Goal: Information Seeking & Learning: Learn about a topic

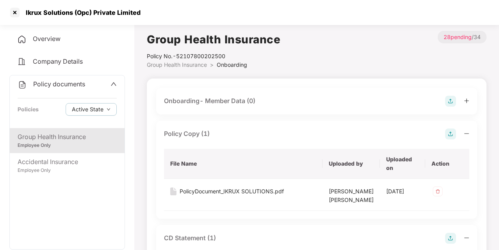
click at [111, 84] on icon "up" at bounding box center [114, 84] width 6 height 6
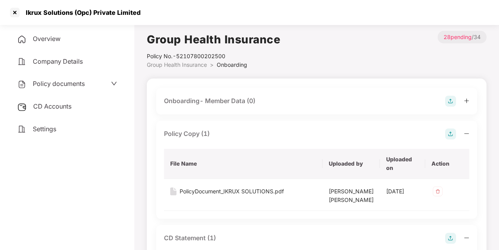
click at [68, 109] on span "CD Accounts" at bounding box center [52, 106] width 38 height 8
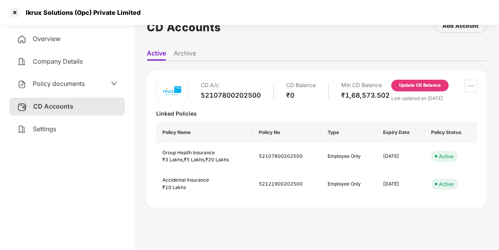
scroll to position [21, 0]
drag, startPoint x: 201, startPoint y: 97, endPoint x: 263, endPoint y: 101, distance: 62.2
click at [263, 101] on div "CD A/c 52107800202500 CD Balance ₹0 Min CD Balance ₹1,68,573.502" at bounding box center [295, 91] width 189 height 22
copy div "52107800202500"
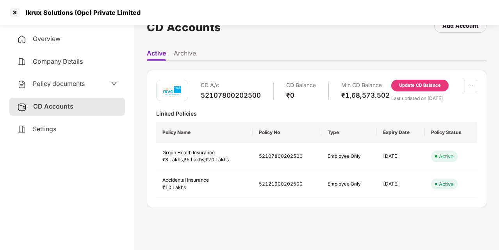
click at [112, 82] on icon "down" at bounding box center [114, 83] width 6 height 6
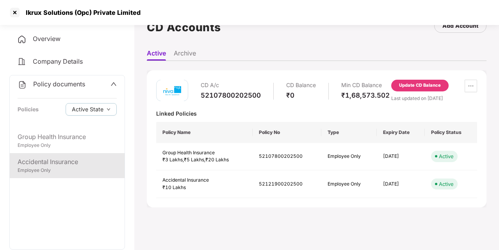
click at [54, 172] on div "Employee Only" at bounding box center [67, 170] width 99 height 7
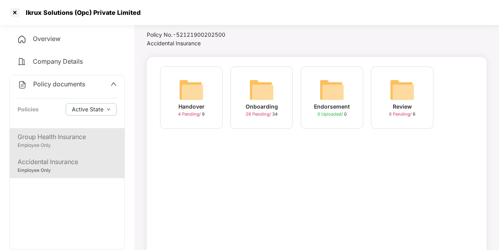
click at [77, 147] on div "Employee Only" at bounding box center [67, 145] width 99 height 7
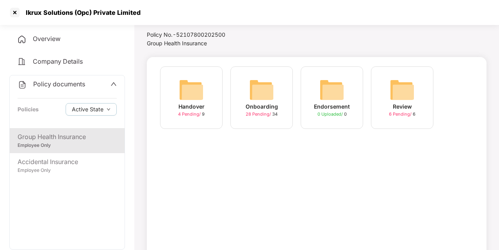
click at [111, 86] on icon "up" at bounding box center [114, 84] width 6 height 6
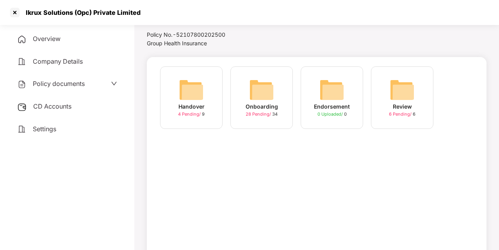
click at [73, 105] on div "CD Accounts" at bounding box center [67, 107] width 116 height 18
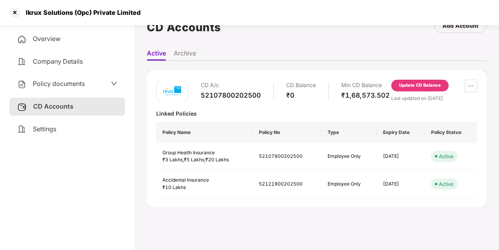
click at [188, 99] on div "CD A/c 52107800202500 CD Balance ₹0 Min CD Balance ₹1,68,573.502" at bounding box center [273, 91] width 234 height 22
click at [105, 88] on div "Policy documents" at bounding box center [67, 84] width 100 height 10
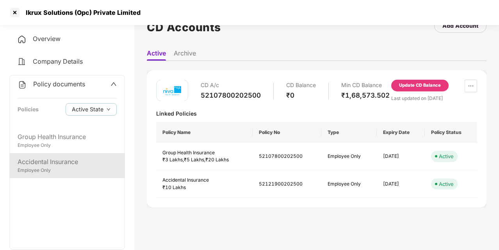
click at [65, 171] on div "Employee Only" at bounding box center [67, 170] width 99 height 7
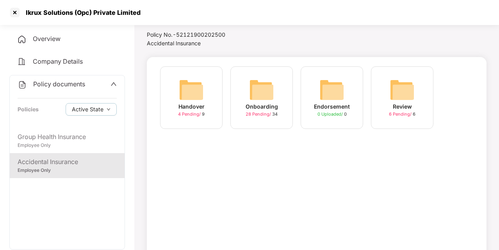
click at [264, 94] on img at bounding box center [261, 89] width 25 height 25
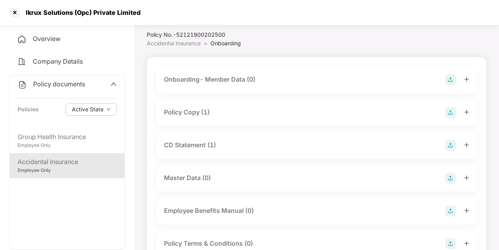
click at [201, 111] on div "Policy Copy (1)" at bounding box center [187, 112] width 46 height 10
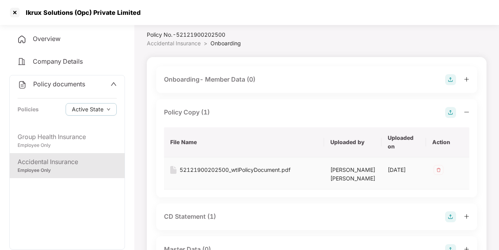
click at [211, 170] on div "52121900202500_wtlPolicyDocument.pdf" at bounding box center [235, 170] width 111 height 9
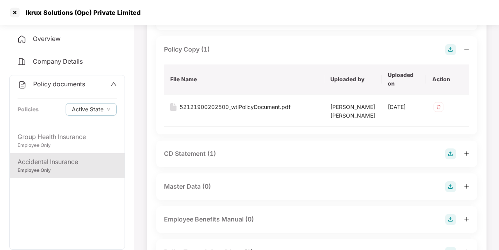
scroll to position [85, 0]
click at [194, 158] on div "CD Statement (1)" at bounding box center [190, 153] width 52 height 10
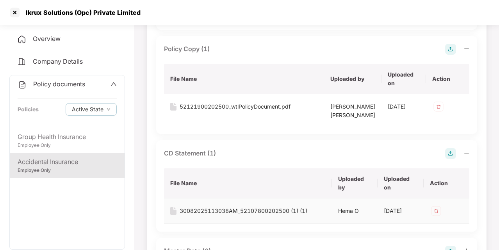
scroll to position [170, 0]
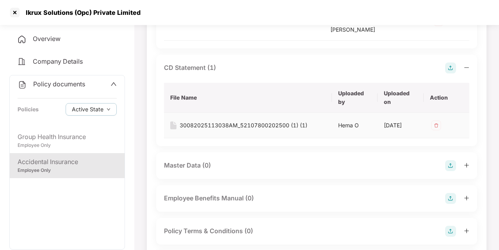
click at [221, 130] on div "30082025113038AM_52107800202500 (1) (1)" at bounding box center [244, 125] width 128 height 9
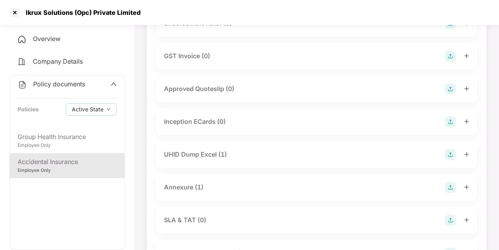
scroll to position [453, 0]
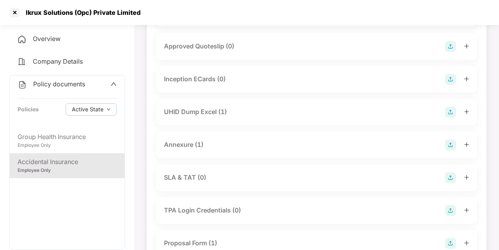
click at [207, 117] on div "UHID Dump Excel (1)" at bounding box center [195, 112] width 63 height 10
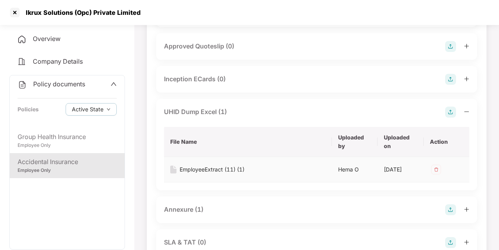
click at [205, 174] on div "EmployeeExtract (11) (1)" at bounding box center [212, 169] width 65 height 9
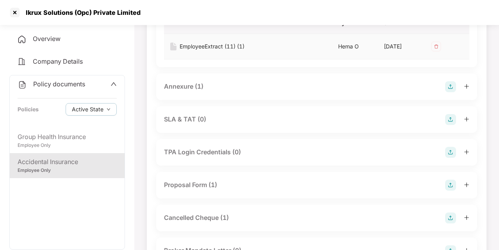
scroll to position [577, 0]
click at [201, 91] on div "Annexure (1)" at bounding box center [183, 86] width 39 height 10
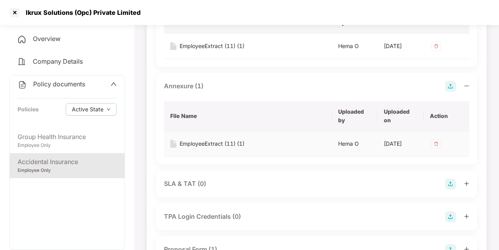
click at [224, 148] on div "EmployeeExtract (11) (1)" at bounding box center [212, 143] width 65 height 9
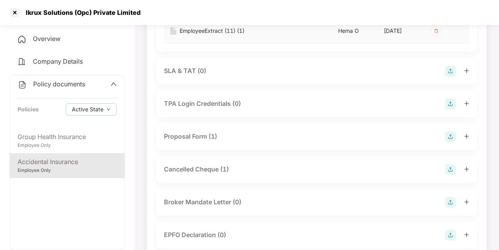
scroll to position [688, 0]
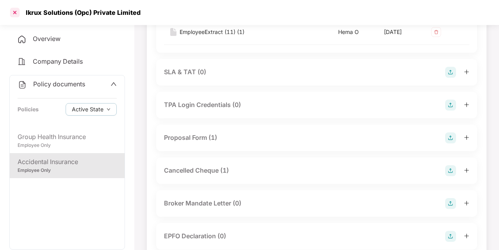
click at [19, 10] on div at bounding box center [15, 12] width 12 height 12
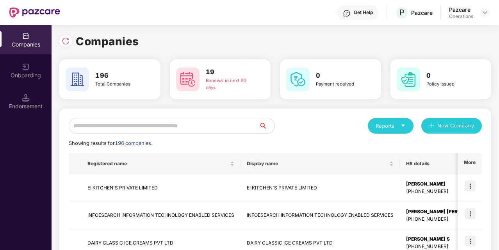
scroll to position [0, 0]
click at [483, 14] on img at bounding box center [485, 12] width 6 height 6
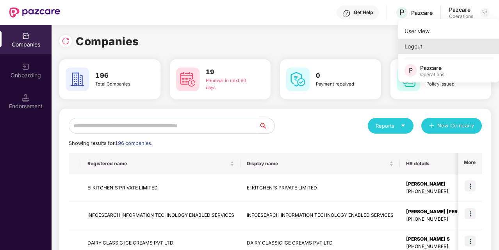
click at [425, 46] on div "Logout" at bounding box center [449, 46] width 102 height 15
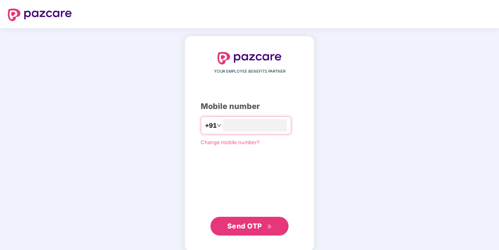
type input "**********"
click at [251, 222] on span "Send OTP" at bounding box center [244, 225] width 35 height 8
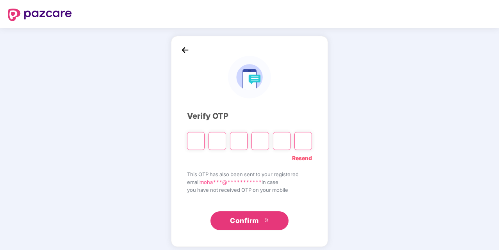
type input "*"
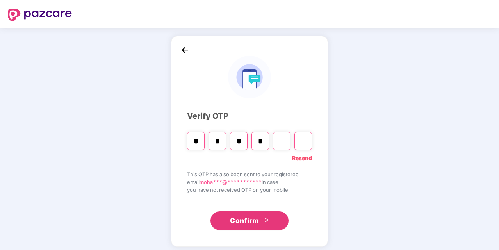
type input "*"
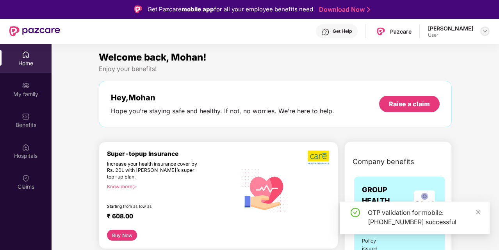
click at [485, 32] on img at bounding box center [485, 31] width 6 height 6
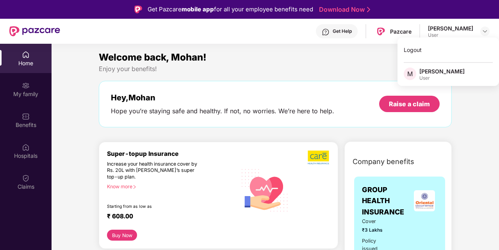
click at [373, 61] on div "Welcome back, Mohan!" at bounding box center [275, 57] width 353 height 15
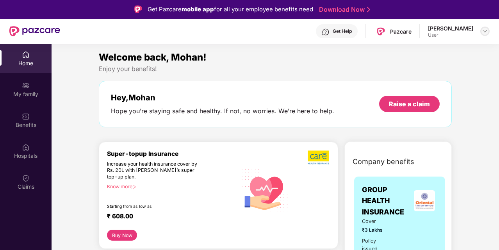
click at [481, 31] on div at bounding box center [484, 31] width 9 height 9
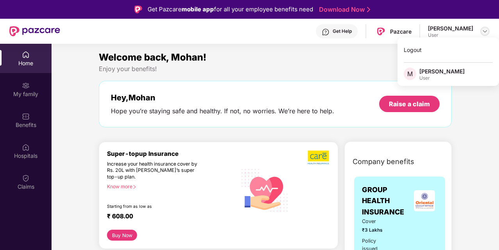
click at [486, 31] on img at bounding box center [485, 31] width 6 height 6
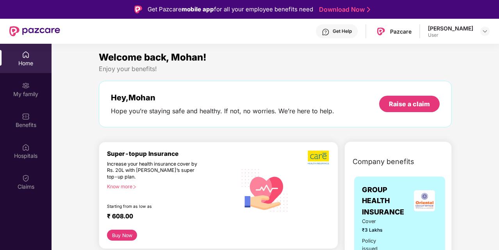
click at [281, 34] on div "Get Help Pazcare Mohan M User" at bounding box center [275, 31] width 430 height 25
click at [483, 27] on div at bounding box center [484, 31] width 9 height 9
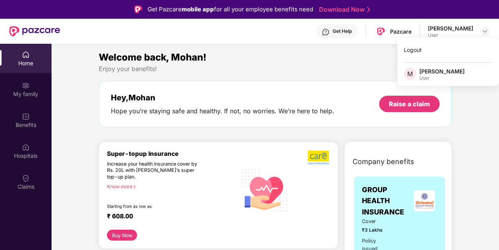
click at [311, 77] on div "Welcome back, Mohan! Enjoy your benefits! Hey, [PERSON_NAME] you’re staying saf…" at bounding box center [275, 92] width 359 height 85
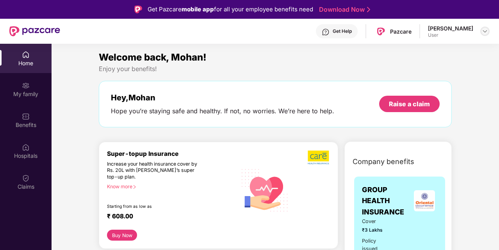
click at [487, 30] on img at bounding box center [485, 31] width 6 height 6
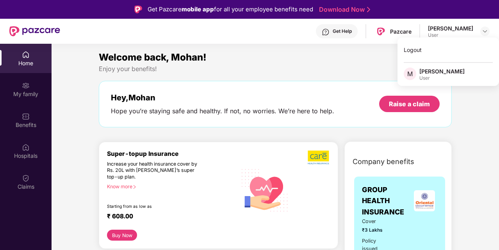
click at [426, 73] on div "[PERSON_NAME]" at bounding box center [441, 71] width 45 height 7
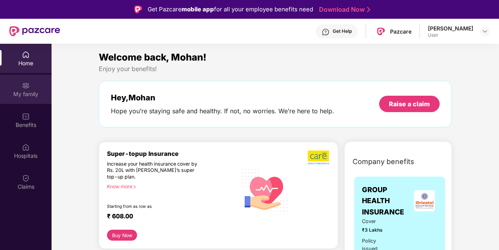
click at [34, 91] on div "My family" at bounding box center [26, 94] width 52 height 8
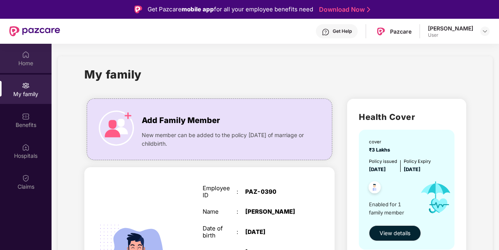
click at [36, 57] on div "Home" at bounding box center [26, 58] width 52 height 29
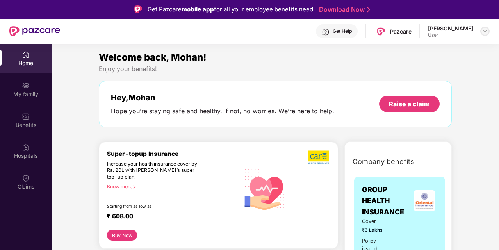
click at [481, 29] on div at bounding box center [484, 31] width 9 height 9
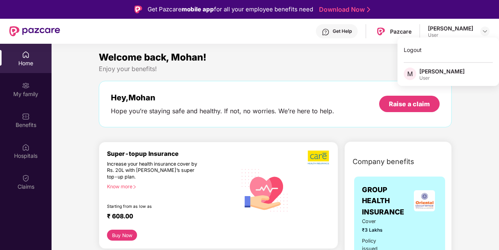
click at [372, 72] on div "Enjoy your benefits!" at bounding box center [275, 69] width 353 height 8
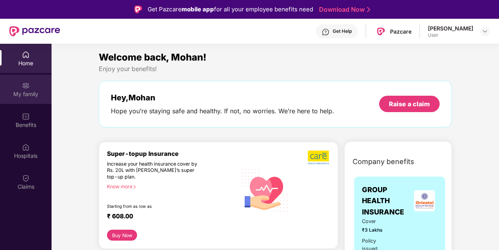
click at [41, 90] on div "My family" at bounding box center [26, 94] width 52 height 8
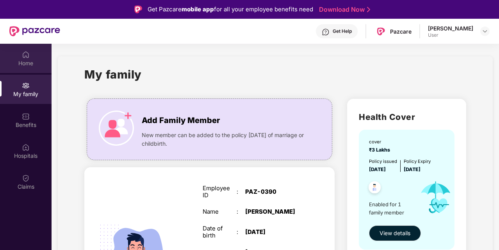
click at [30, 52] on div "Home" at bounding box center [26, 58] width 52 height 29
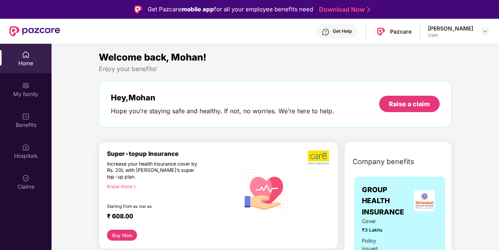
click at [490, 30] on header "Get Help Pazcare Mohan M User" at bounding box center [249, 31] width 499 height 25
click at [486, 32] on img at bounding box center [485, 31] width 6 height 6
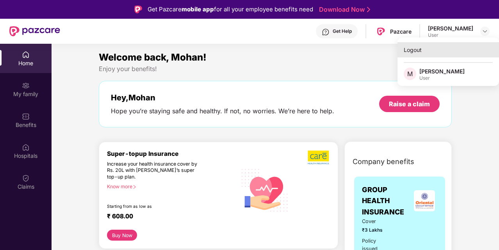
click at [410, 52] on div "Logout" at bounding box center [449, 49] width 102 height 15
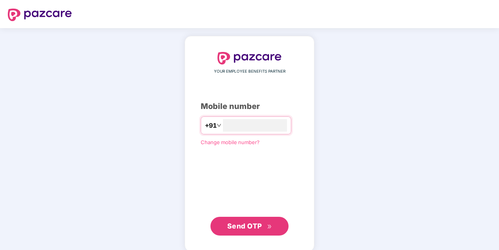
type input "**********"
click at [239, 225] on span "Send OTP" at bounding box center [244, 225] width 35 height 8
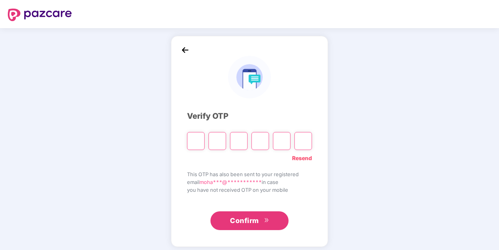
type input "*"
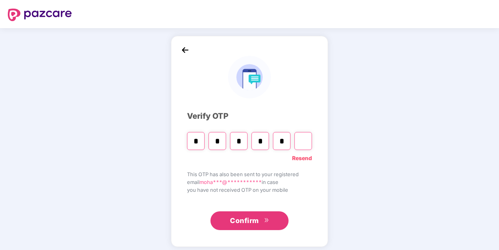
type input "*"
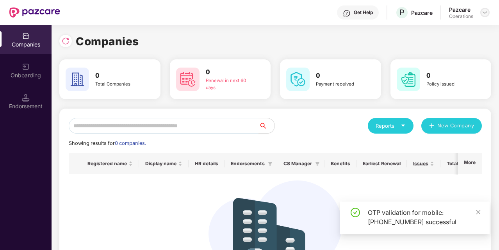
click at [485, 15] on img at bounding box center [485, 12] width 6 height 6
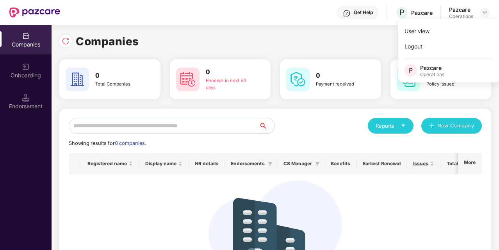
click at [380, 39] on div "Companies" at bounding box center [275, 41] width 432 height 17
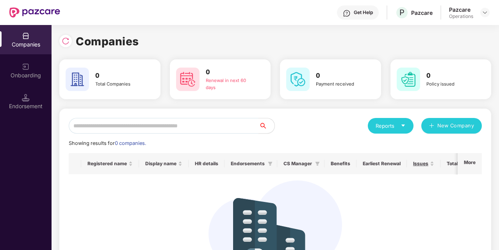
click at [30, 47] on div "Companies" at bounding box center [26, 45] width 52 height 8
click at [33, 105] on div "Endorsement" at bounding box center [26, 106] width 52 height 8
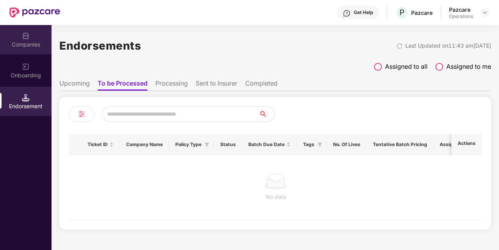
click at [30, 43] on div "Companies" at bounding box center [26, 45] width 52 height 8
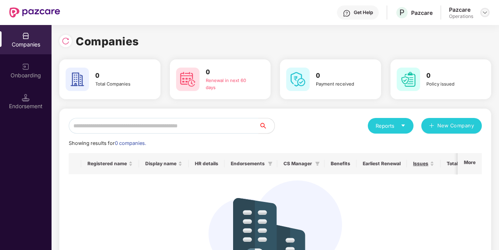
click at [485, 11] on img at bounding box center [485, 12] width 6 height 6
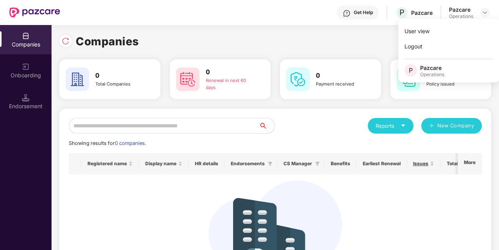
click at [433, 75] on div "Operations" at bounding box center [432, 74] width 24 height 6
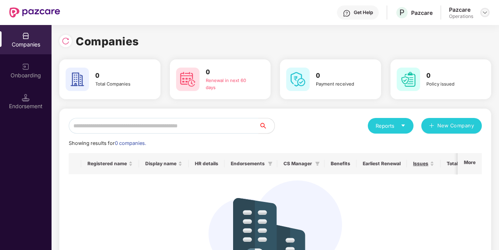
click at [483, 15] on img at bounding box center [485, 12] width 6 height 6
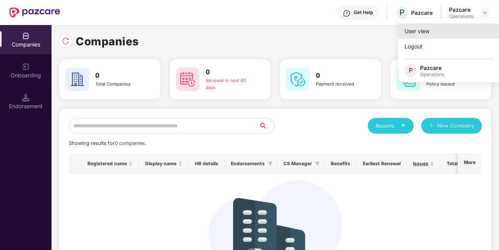
click at [415, 34] on div "User view" at bounding box center [449, 30] width 102 height 15
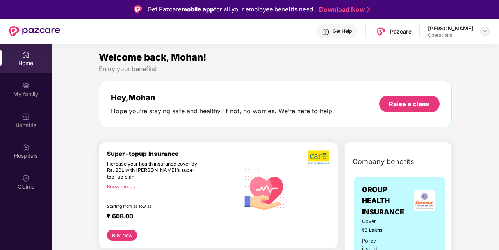
click at [484, 32] on img at bounding box center [485, 31] width 6 height 6
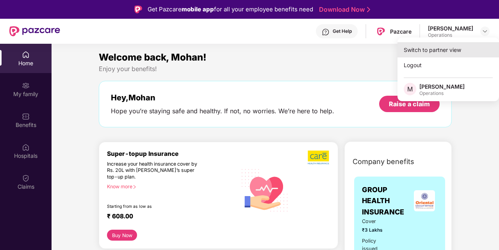
click at [437, 50] on div "Switch to partner view" at bounding box center [449, 49] width 102 height 15
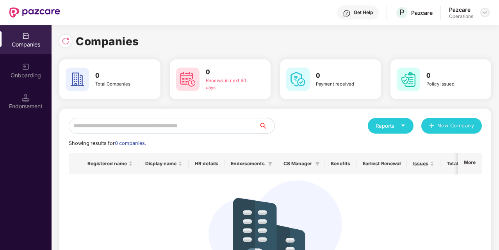
click at [483, 13] on img at bounding box center [485, 12] width 6 height 6
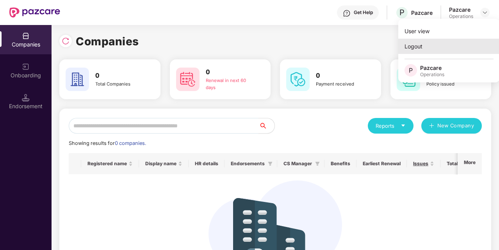
click at [426, 49] on div "Logout" at bounding box center [449, 46] width 102 height 15
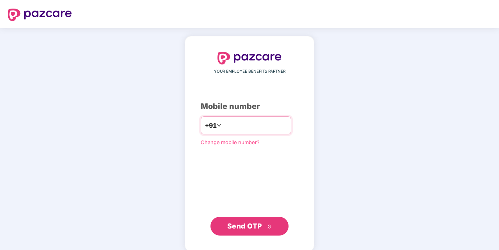
click at [250, 125] on input "number" at bounding box center [255, 125] width 64 height 12
type input "**********"
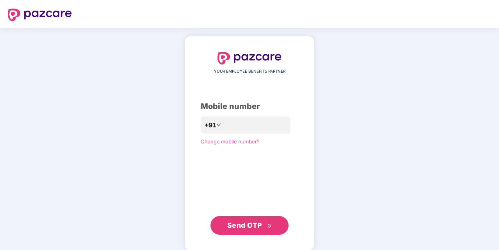
click at [245, 222] on span "Send OTP" at bounding box center [244, 225] width 35 height 8
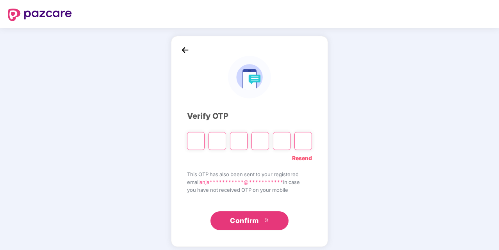
type input "*"
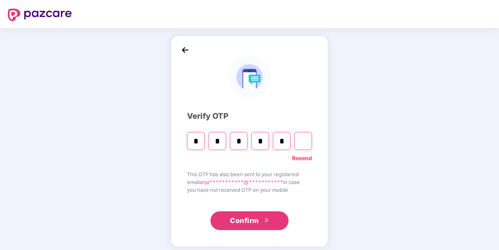
type input "*"
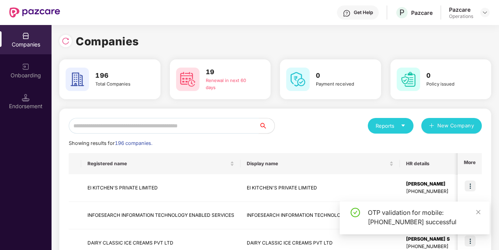
click at [184, 119] on input "text" at bounding box center [164, 126] width 190 height 16
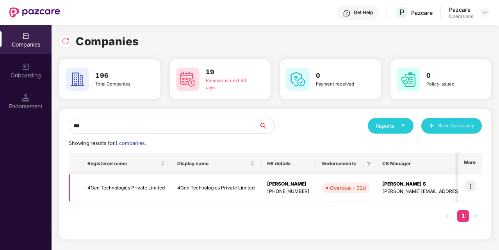
type input "***"
click at [114, 189] on td "4Gen Technologies Private Limited" at bounding box center [126, 188] width 90 height 28
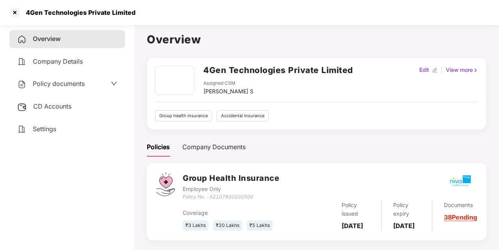
click at [68, 104] on span "CD Accounts" at bounding box center [52, 106] width 38 height 8
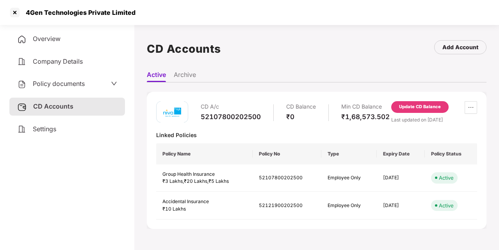
scroll to position [21, 0]
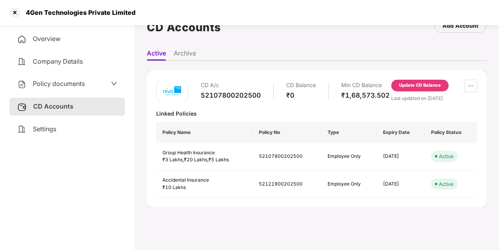
click at [104, 84] on div "Policy documents" at bounding box center [67, 84] width 100 height 10
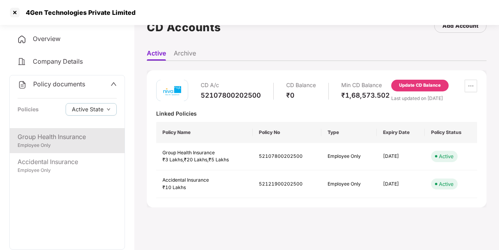
click at [88, 144] on div "Employee Only" at bounding box center [67, 145] width 99 height 7
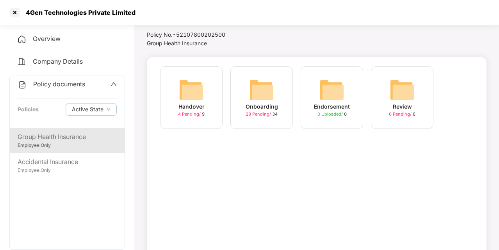
click at [271, 110] on div "Onboarding" at bounding box center [262, 106] width 32 height 9
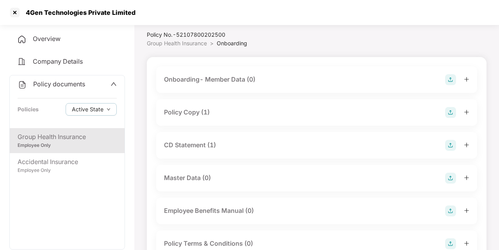
click at [196, 112] on div "Policy Copy (1)" at bounding box center [187, 112] width 46 height 10
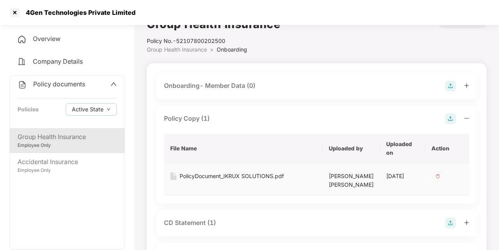
scroll to position [16, 0]
click at [214, 176] on div "PolicyDocument_IKRUX SOLUTIONS.pdf" at bounding box center [232, 175] width 104 height 9
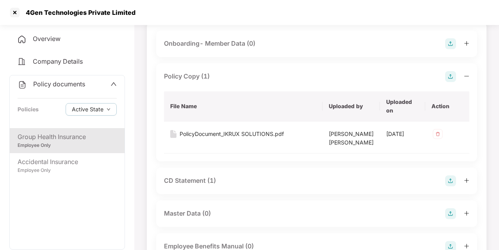
scroll to position [58, 0]
click at [228, 136] on div "PolicyDocument_IKRUX SOLUTIONS.pdf" at bounding box center [232, 133] width 104 height 9
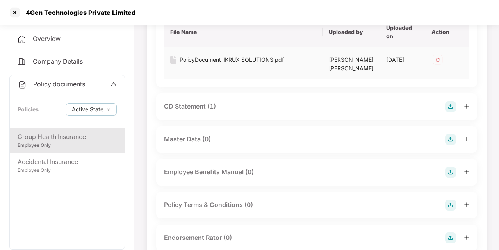
scroll to position [126, 0]
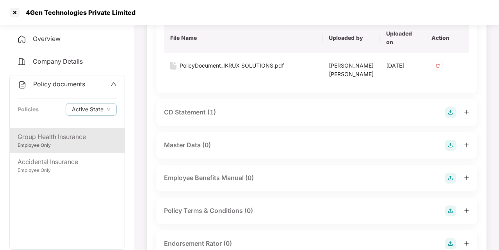
click at [248, 126] on div "CD Statement (1)" at bounding box center [316, 112] width 321 height 27
click at [209, 117] on div "CD Statement (1)" at bounding box center [190, 112] width 52 height 10
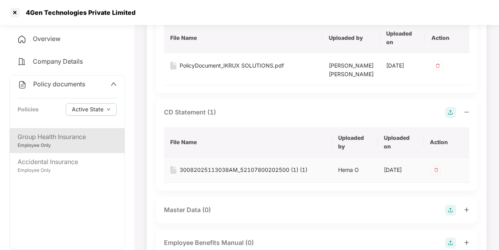
click at [216, 183] on td "30082025113038AM_52107800202500 (1) (1)" at bounding box center [248, 169] width 168 height 25
click at [216, 174] on div "30082025113038AM_52107800202500 (1) (1)" at bounding box center [244, 170] width 128 height 9
click at [15, 14] on div at bounding box center [15, 12] width 12 height 12
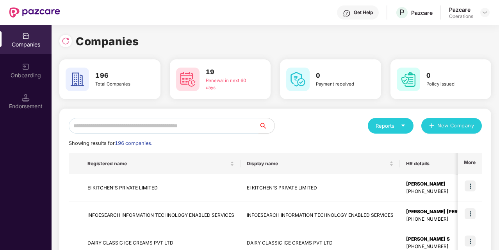
scroll to position [0, 0]
click at [487, 12] on img at bounding box center [485, 12] width 6 height 6
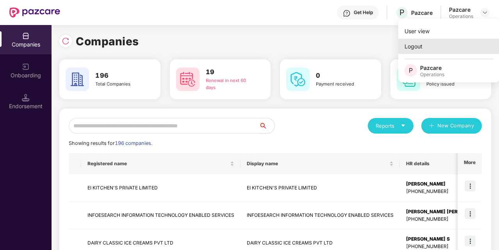
click at [415, 51] on div "Logout" at bounding box center [449, 46] width 102 height 15
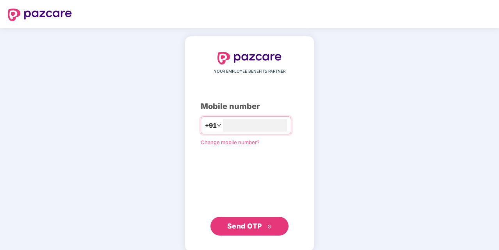
type input "**********"
click at [245, 221] on span "Send OTP" at bounding box center [244, 225] width 35 height 8
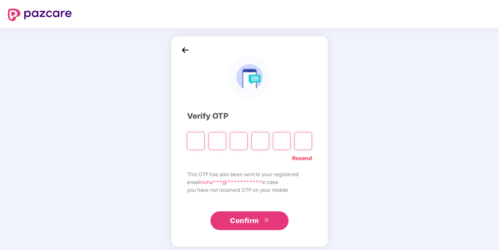
type input "*"
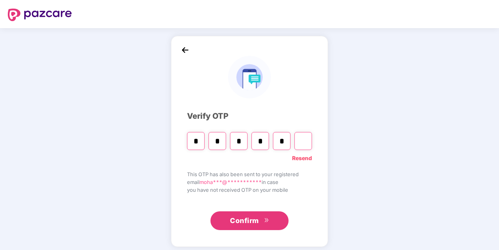
type input "*"
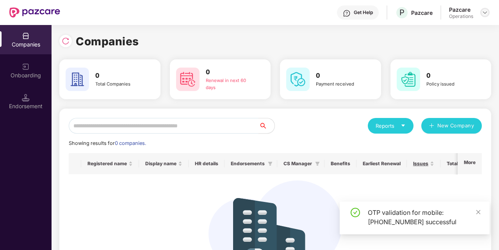
click at [484, 15] on img at bounding box center [485, 12] width 6 height 6
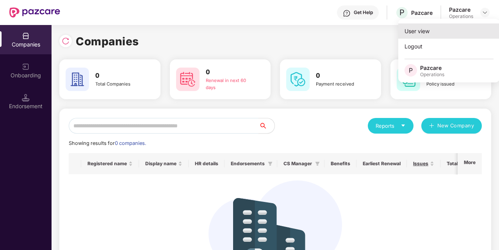
click at [415, 32] on div "User view" at bounding box center [449, 30] width 102 height 15
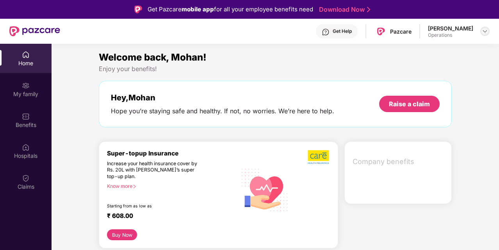
click at [483, 32] on img at bounding box center [485, 31] width 6 height 6
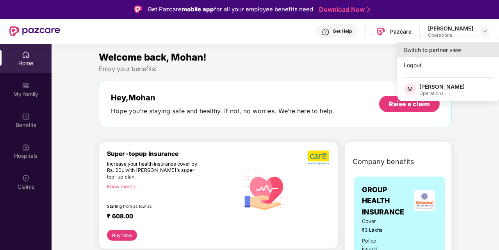
click at [430, 48] on div "Switch to partner view" at bounding box center [449, 49] width 102 height 15
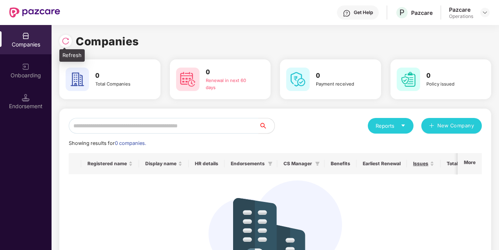
click at [65, 40] on img at bounding box center [66, 41] width 8 height 8
click at [486, 12] on img at bounding box center [485, 12] width 6 height 6
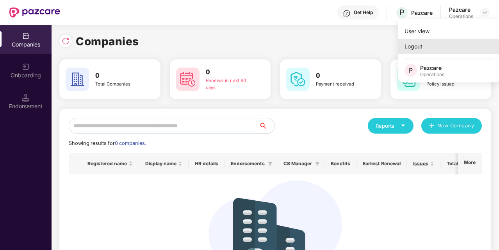
click at [429, 47] on div "Logout" at bounding box center [449, 46] width 102 height 15
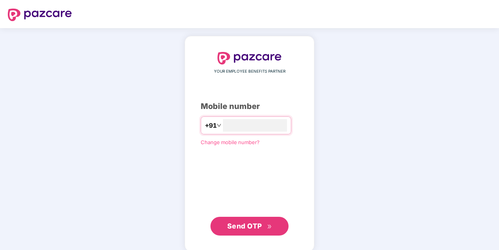
type input "**********"
click at [254, 228] on span "Send OTP" at bounding box center [244, 226] width 35 height 8
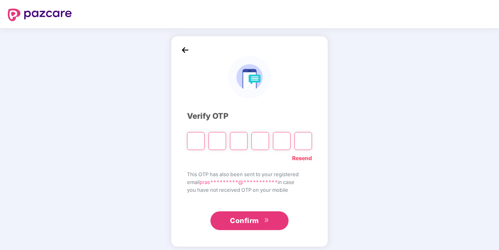
type input "*"
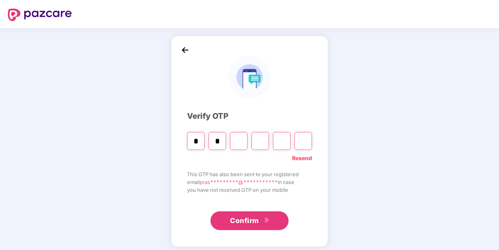
type input "*"
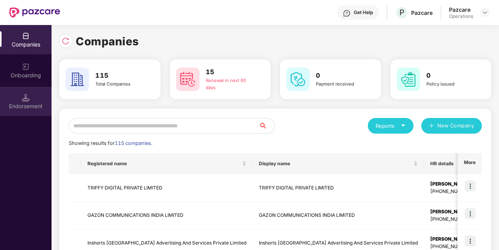
click at [24, 105] on div "Endorsement" at bounding box center [26, 106] width 52 height 8
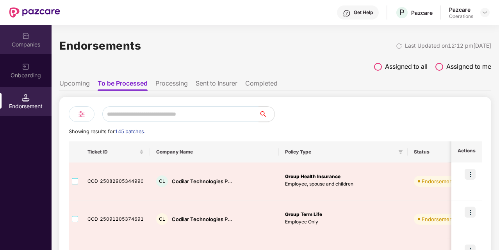
click at [42, 43] on div "Companies" at bounding box center [26, 45] width 52 height 8
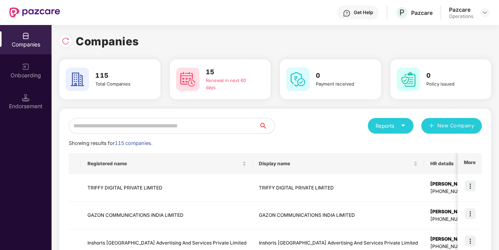
click at [32, 98] on div "Endorsement" at bounding box center [26, 101] width 52 height 29
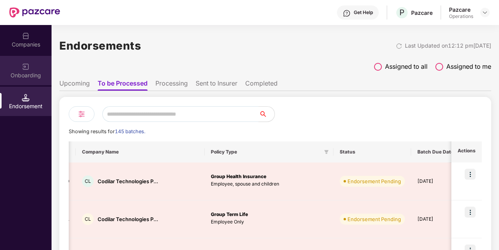
click at [40, 75] on div "Onboarding" at bounding box center [26, 75] width 52 height 8
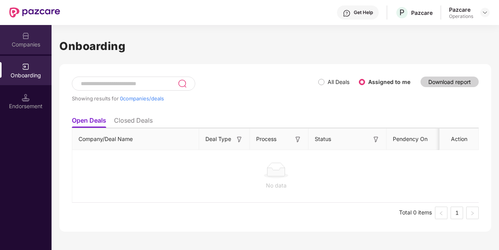
click at [38, 45] on div "Companies" at bounding box center [26, 45] width 52 height 8
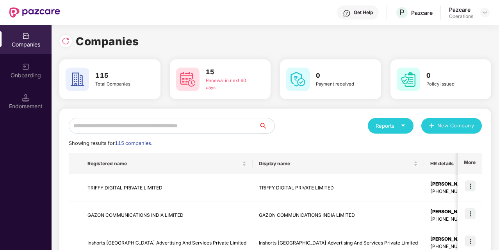
click at [32, 47] on div "Companies" at bounding box center [26, 45] width 52 height 8
click at [106, 123] on input "text" at bounding box center [164, 126] width 190 height 16
paste input "********"
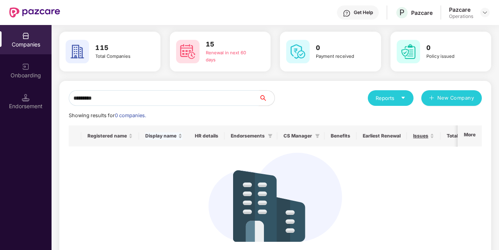
scroll to position [27, 0]
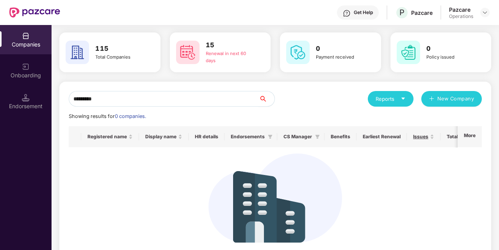
click at [266, 98] on icon "search" at bounding box center [263, 99] width 6 height 6
click at [263, 97] on icon "search" at bounding box center [263, 99] width 6 height 6
click at [484, 8] on div at bounding box center [484, 12] width 9 height 9
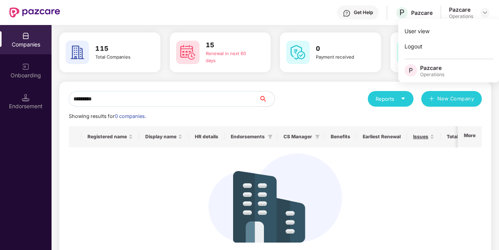
click at [163, 209] on div "No company to show. Add company" at bounding box center [275, 209] width 401 height 112
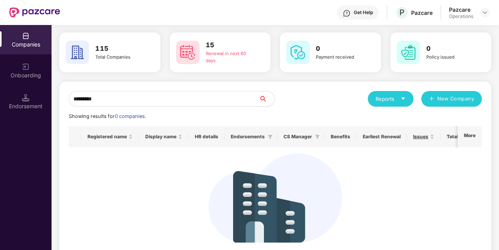
click at [29, 44] on div "Companies" at bounding box center [26, 45] width 52 height 8
click at [136, 95] on input "********" at bounding box center [164, 99] width 190 height 16
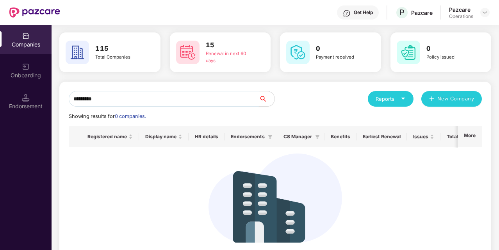
paste input "**********"
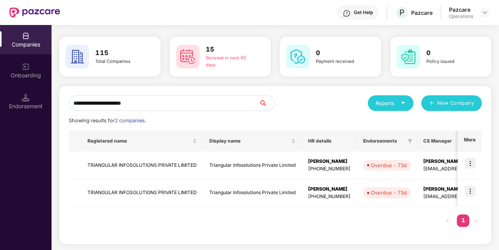
click at [266, 103] on icon "search" at bounding box center [263, 103] width 6 height 6
type input "**********"
click at [124, 167] on td "TRIANGULAR INFOSOLUTIONS PRIVATE LIMITED" at bounding box center [142, 166] width 122 height 28
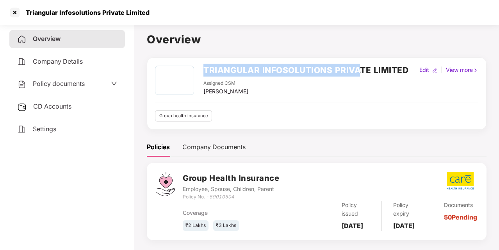
drag, startPoint x: 205, startPoint y: 68, endPoint x: 360, endPoint y: 67, distance: 155.0
click at [360, 67] on h2 "TRIANGULAR INFOSOLUTIONS PRIVATE LIMITED" at bounding box center [305, 70] width 205 height 13
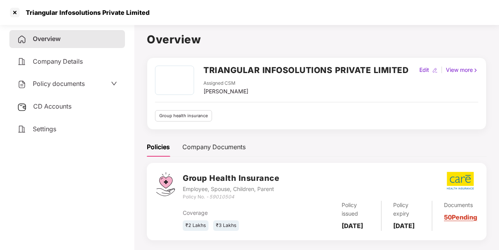
click at [73, 87] on span "Policy documents" at bounding box center [59, 84] width 52 height 8
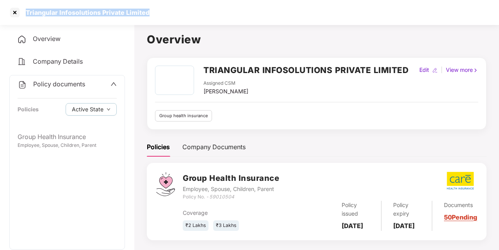
drag, startPoint x: 27, startPoint y: 11, endPoint x: 152, endPoint y: 16, distance: 125.1
click at [152, 16] on div "Triangular Infosolutions Private Limited" at bounding box center [249, 12] width 499 height 25
copy div "Triangular Infosolutions Private Limited"
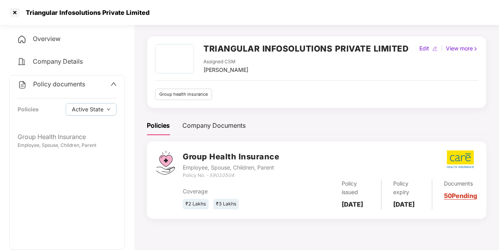
click at [111, 84] on icon "up" at bounding box center [114, 84] width 6 height 6
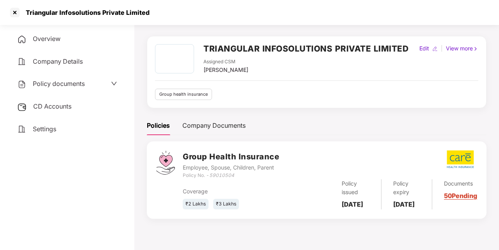
click at [78, 103] on div "CD Accounts" at bounding box center [67, 107] width 116 height 18
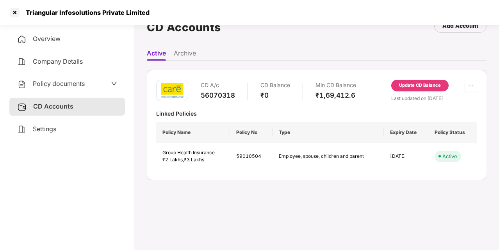
click at [61, 87] on span "Policy documents" at bounding box center [59, 84] width 52 height 8
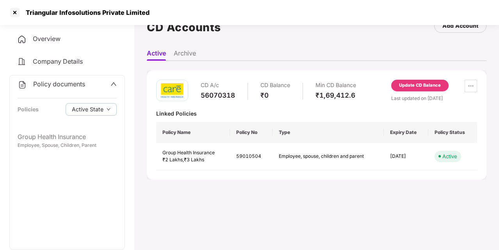
click at [96, 90] on div "Policy documents Policies Active State" at bounding box center [67, 101] width 115 height 53
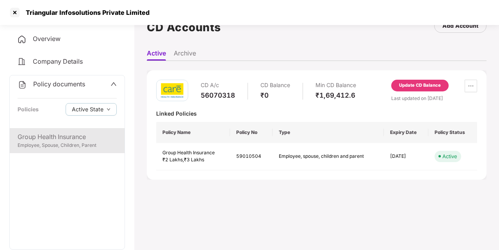
click at [67, 142] on div "Employee, Spouse, Children, Parent" at bounding box center [67, 145] width 99 height 7
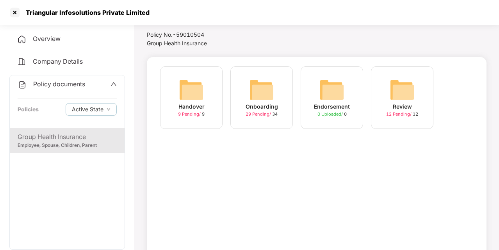
click at [261, 95] on img at bounding box center [261, 89] width 25 height 25
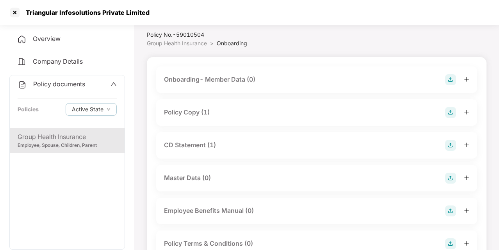
click at [197, 111] on div "Policy Copy (1)" at bounding box center [187, 112] width 46 height 10
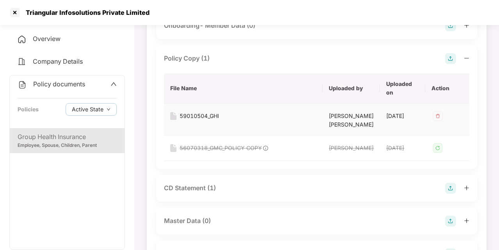
scroll to position [64, 0]
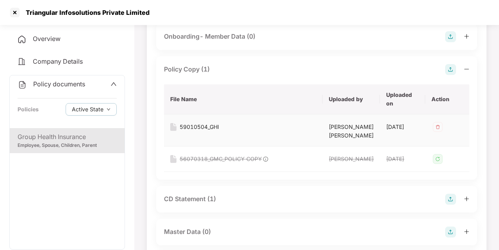
click at [186, 127] on div "59010504_GHI" at bounding box center [199, 127] width 39 height 9
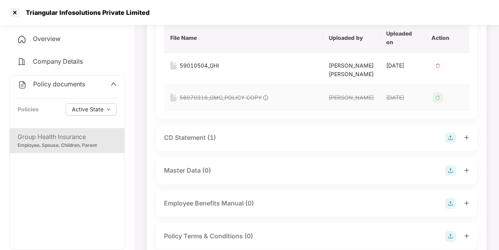
scroll to position [126, 0]
click at [200, 142] on div "CD Statement (1)" at bounding box center [190, 137] width 52 height 10
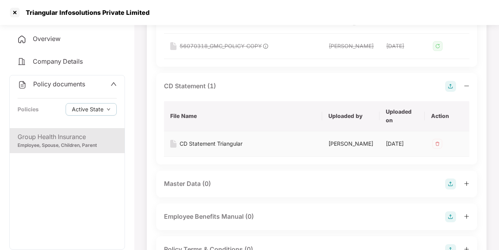
scroll to position [178, 0]
click at [198, 148] on div "CD Statement Triangular" at bounding box center [211, 143] width 63 height 9
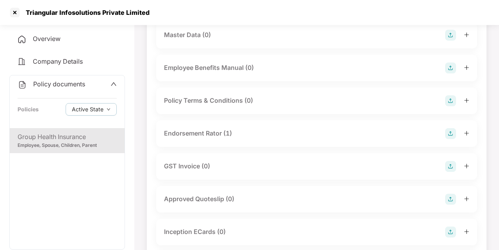
scroll to position [331, 0]
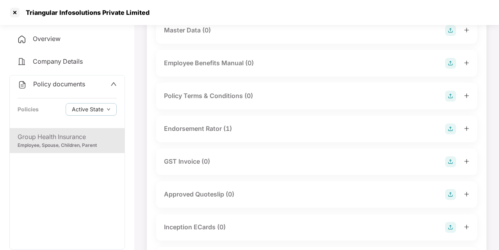
click at [198, 134] on div "Endorsement Rator (1)" at bounding box center [198, 129] width 68 height 10
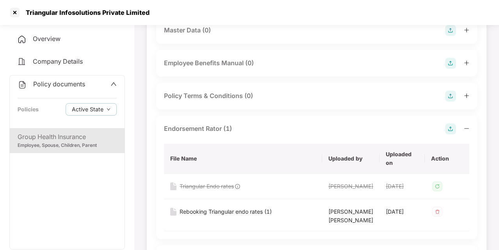
scroll to position [436, 0]
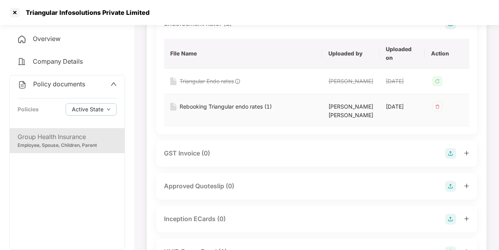
click at [227, 111] on div "Rebooking Triangular endo rates (1)" at bounding box center [226, 106] width 92 height 9
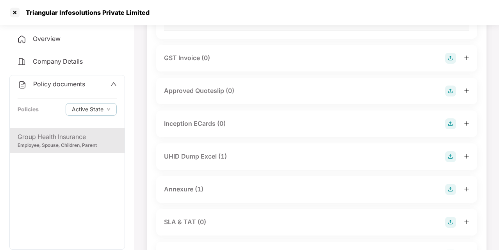
scroll to position [589, 0]
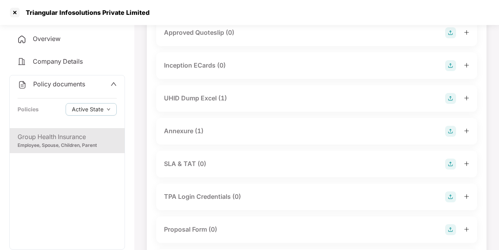
click at [202, 103] on div "UHID Dump Excel (1)" at bounding box center [195, 98] width 63 height 10
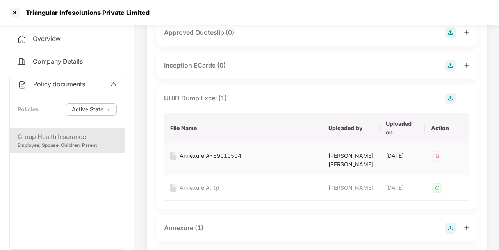
click at [210, 160] on div "Annexure A-59010504" at bounding box center [211, 156] width 62 height 9
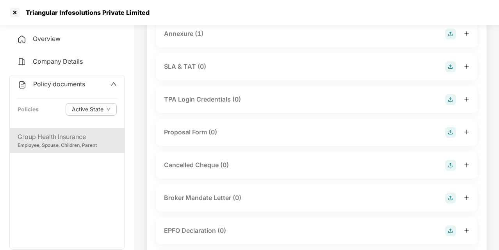
scroll to position [784, 0]
click at [187, 38] on div "Annexure (1)" at bounding box center [183, 34] width 39 height 10
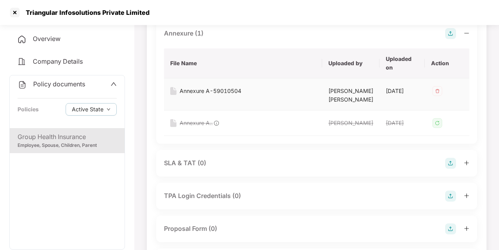
click at [217, 95] on div "Annexure A-59010504" at bounding box center [211, 91] width 62 height 9
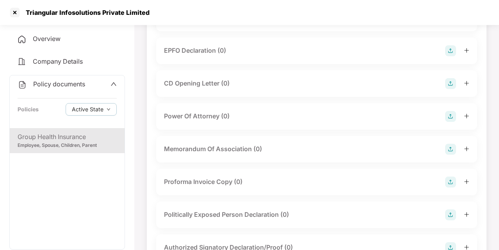
scroll to position [1059, 0]
click at [79, 142] on div "Employee, Spouse, Children, Parent" at bounding box center [67, 145] width 99 height 7
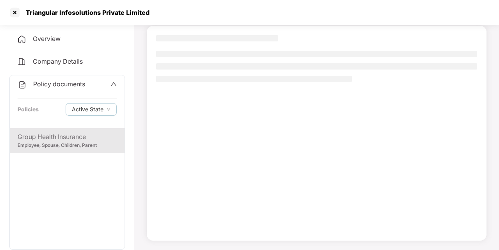
scroll to position [53, 0]
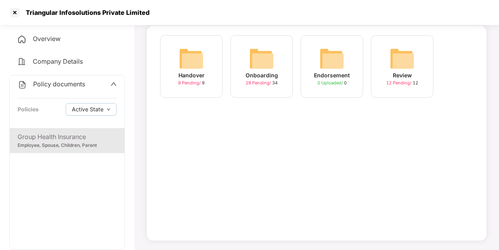
click at [263, 57] on img at bounding box center [261, 58] width 25 height 25
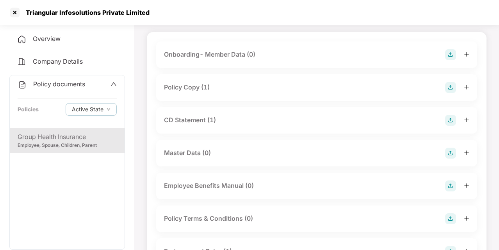
scroll to position [47, 0]
click at [186, 118] on div "CD Statement (1)" at bounding box center [190, 119] width 52 height 10
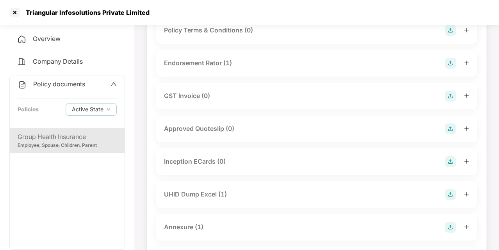
scroll to position [335, 0]
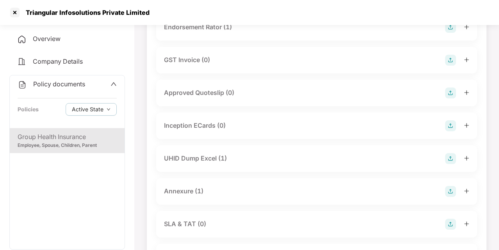
click at [190, 163] on div "UHID Dump Excel (1)" at bounding box center [195, 158] width 63 height 10
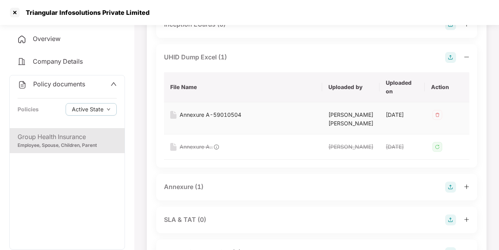
scroll to position [437, 0]
